Goal: Information Seeking & Learning: Learn about a topic

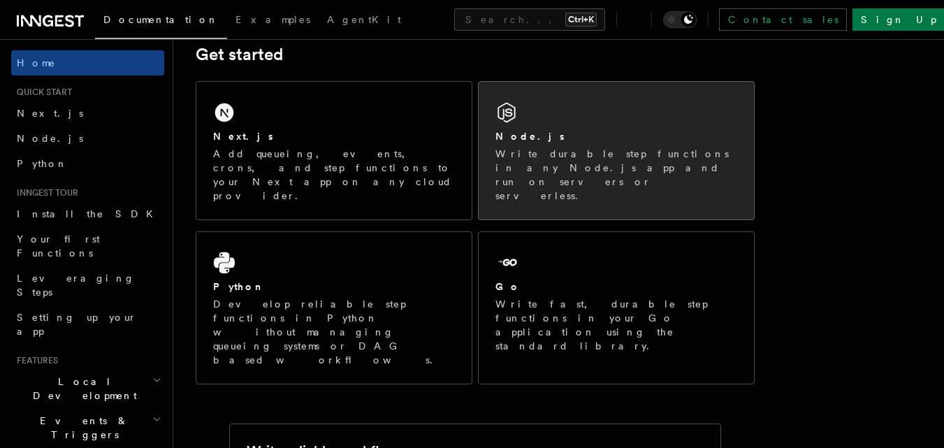
click at [541, 163] on p "Write durable step functions in any Node.js app and run on servers or serverles…" at bounding box center [617, 175] width 242 height 56
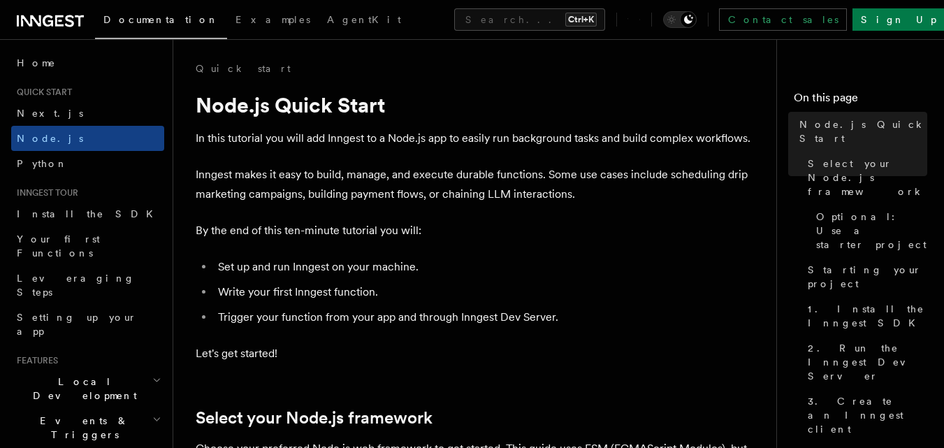
click at [421, 233] on p "By the end of this ten-minute tutorial you will:" at bounding box center [475, 231] width 559 height 20
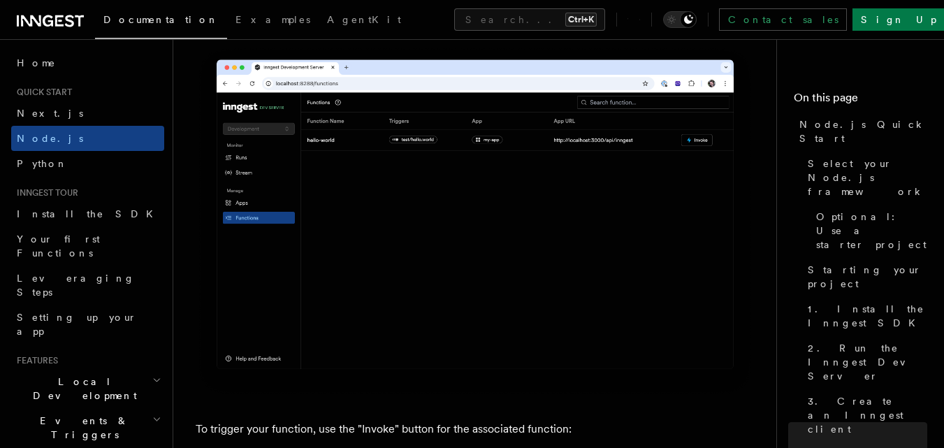
scroll to position [3495, 0]
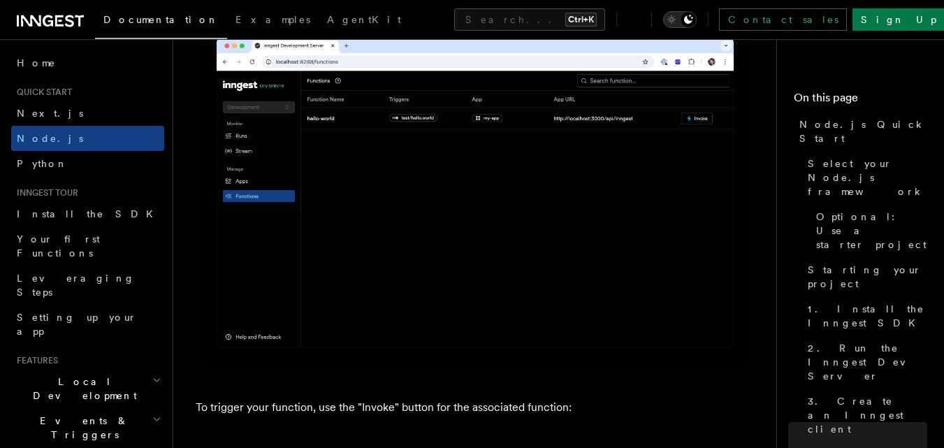
click at [693, 20] on icon "Toggle dark mode" at bounding box center [688, 19] width 9 height 9
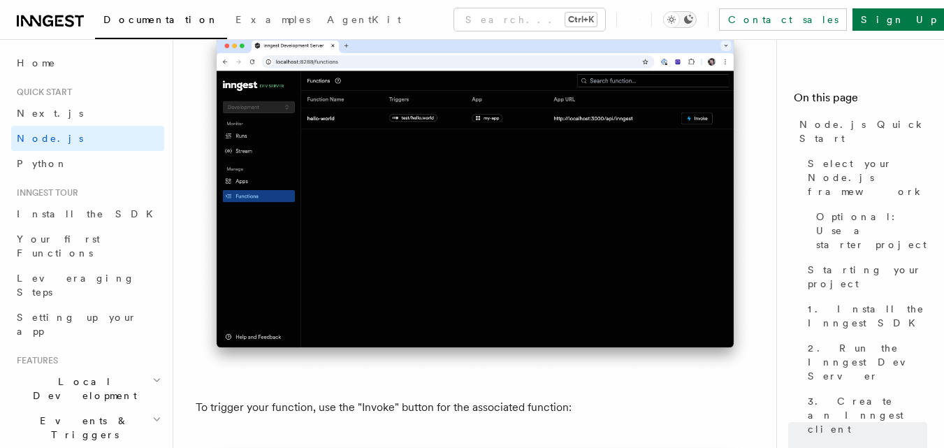
click at [693, 20] on icon "Toggle dark mode" at bounding box center [688, 19] width 9 height 9
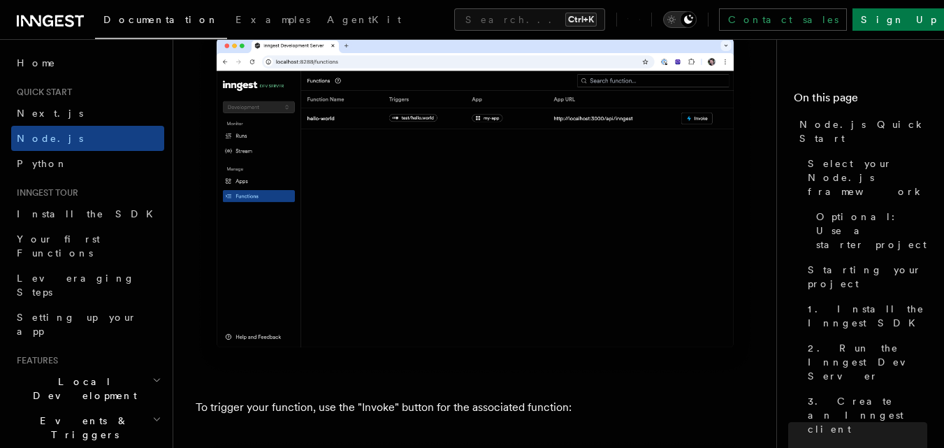
click at [693, 20] on icon "Toggle dark mode" at bounding box center [688, 19] width 9 height 9
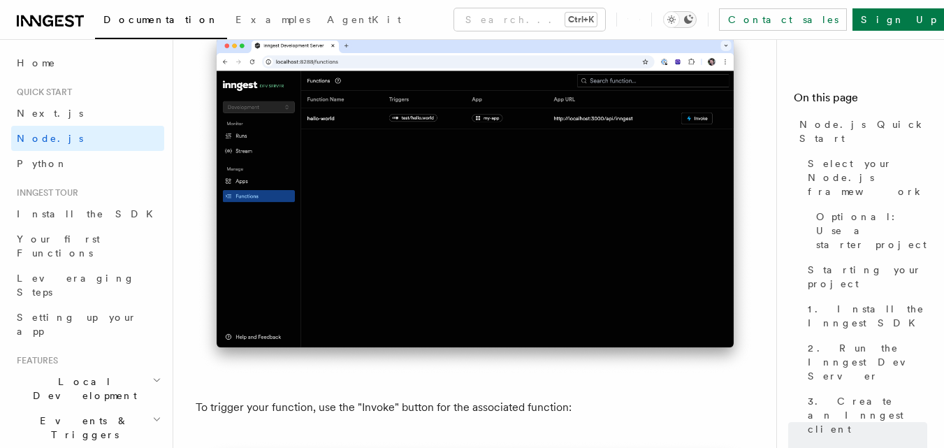
click at [693, 20] on icon "Toggle dark mode" at bounding box center [688, 19] width 9 height 9
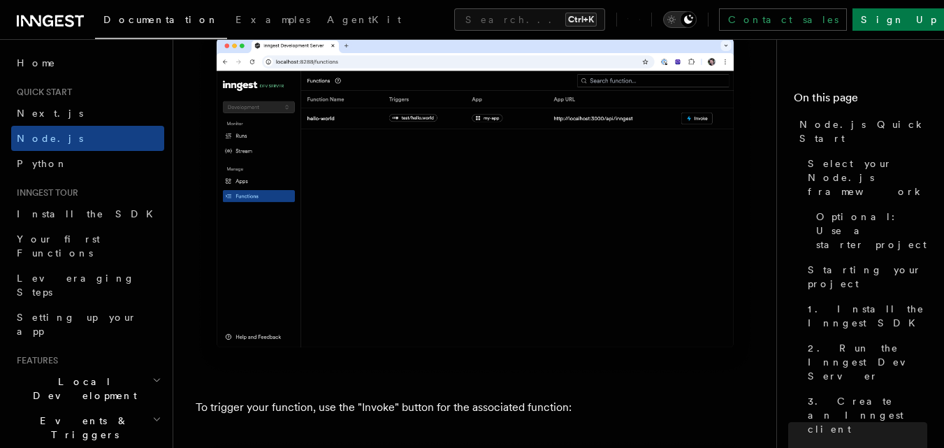
click at [693, 20] on icon "Toggle dark mode" at bounding box center [688, 19] width 9 height 9
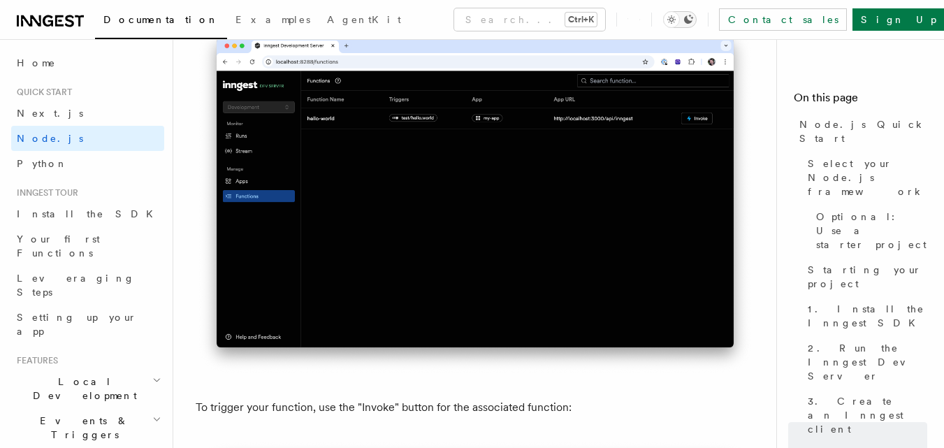
click at [679, 23] on icon "Toggle dark mode" at bounding box center [672, 20] width 14 height 14
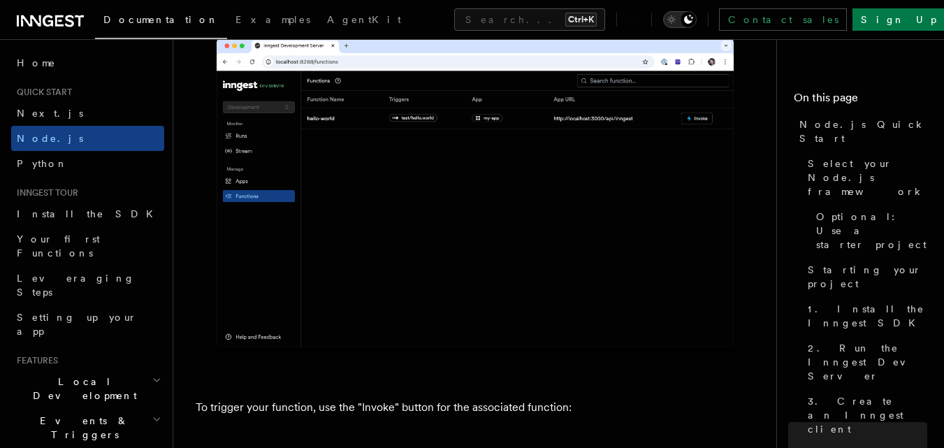
click at [693, 21] on icon "Toggle dark mode" at bounding box center [688, 19] width 9 height 9
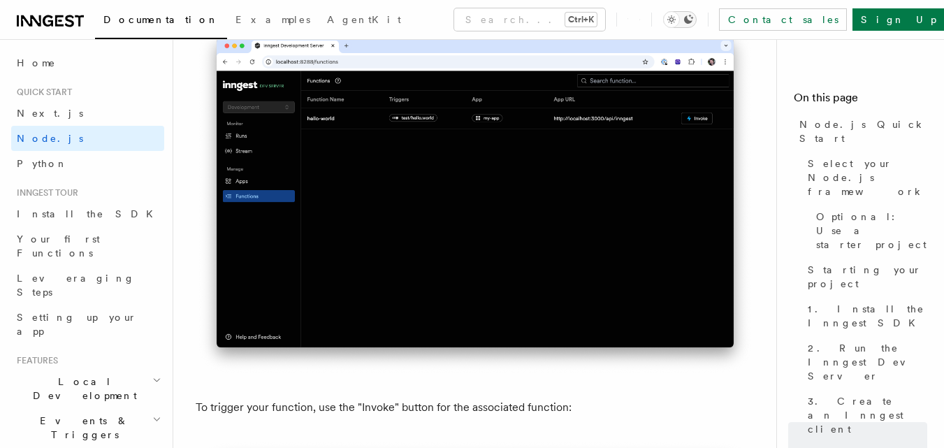
click at [697, 27] on button "Toggle dark mode" at bounding box center [680, 19] width 34 height 17
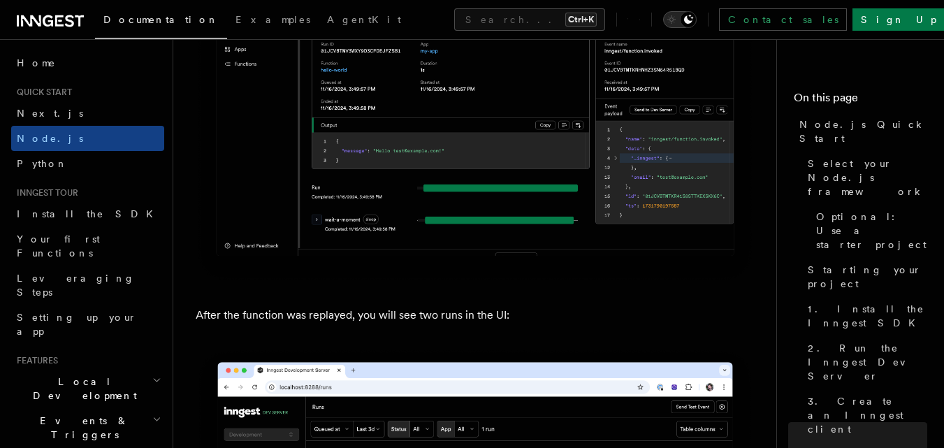
scroll to position [6222, 0]
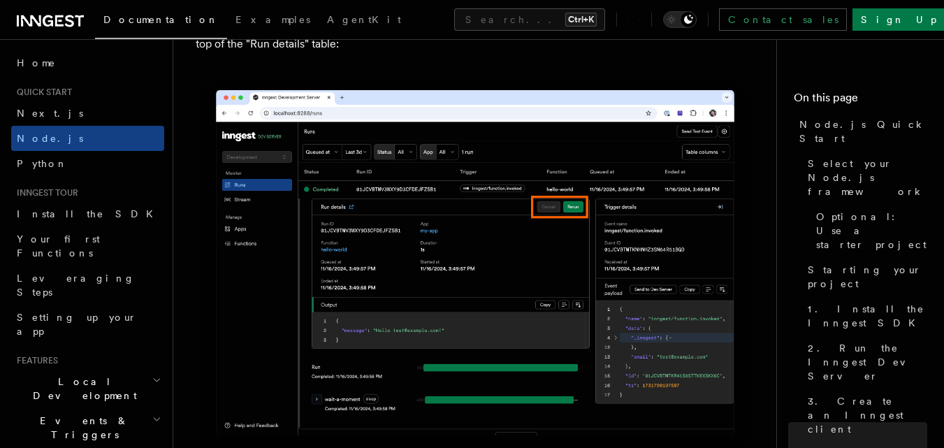
click at [71, 32] on div "Documentation Examples AgentKit Search... Ctrl+K Contact sales Sign Up" at bounding box center [472, 19] width 944 height 39
click at [61, 24] on icon at bounding box center [50, 21] width 67 height 17
